Goal: Task Accomplishment & Management: Use online tool/utility

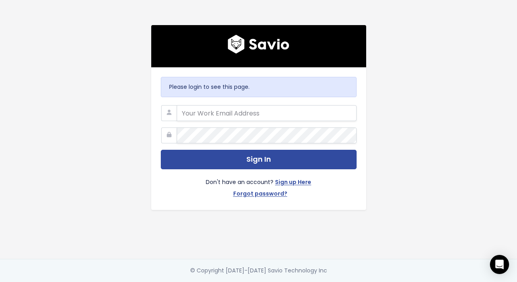
type input "[EMAIL_ADDRESS][DOMAIN_NAME]"
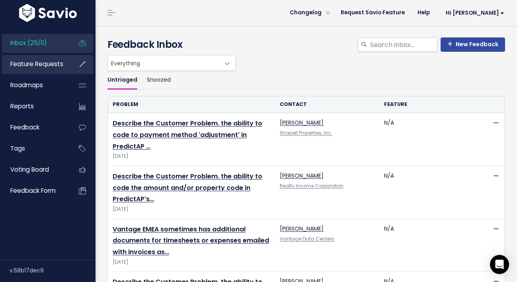
click at [61, 70] on link "Feature Requests" at bounding box center [34, 64] width 64 height 18
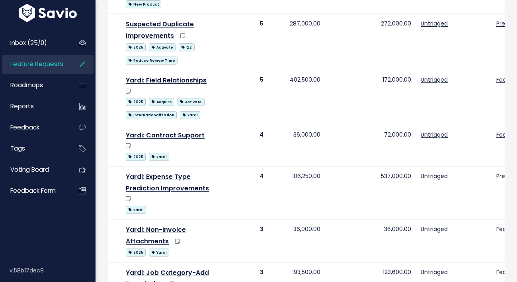
scroll to position [746, 0]
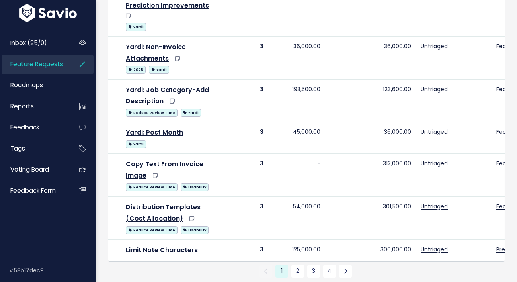
click at [140, 281] on link "Export to CSV" at bounding box center [130, 284] width 36 height 6
